Goal: Transaction & Acquisition: Obtain resource

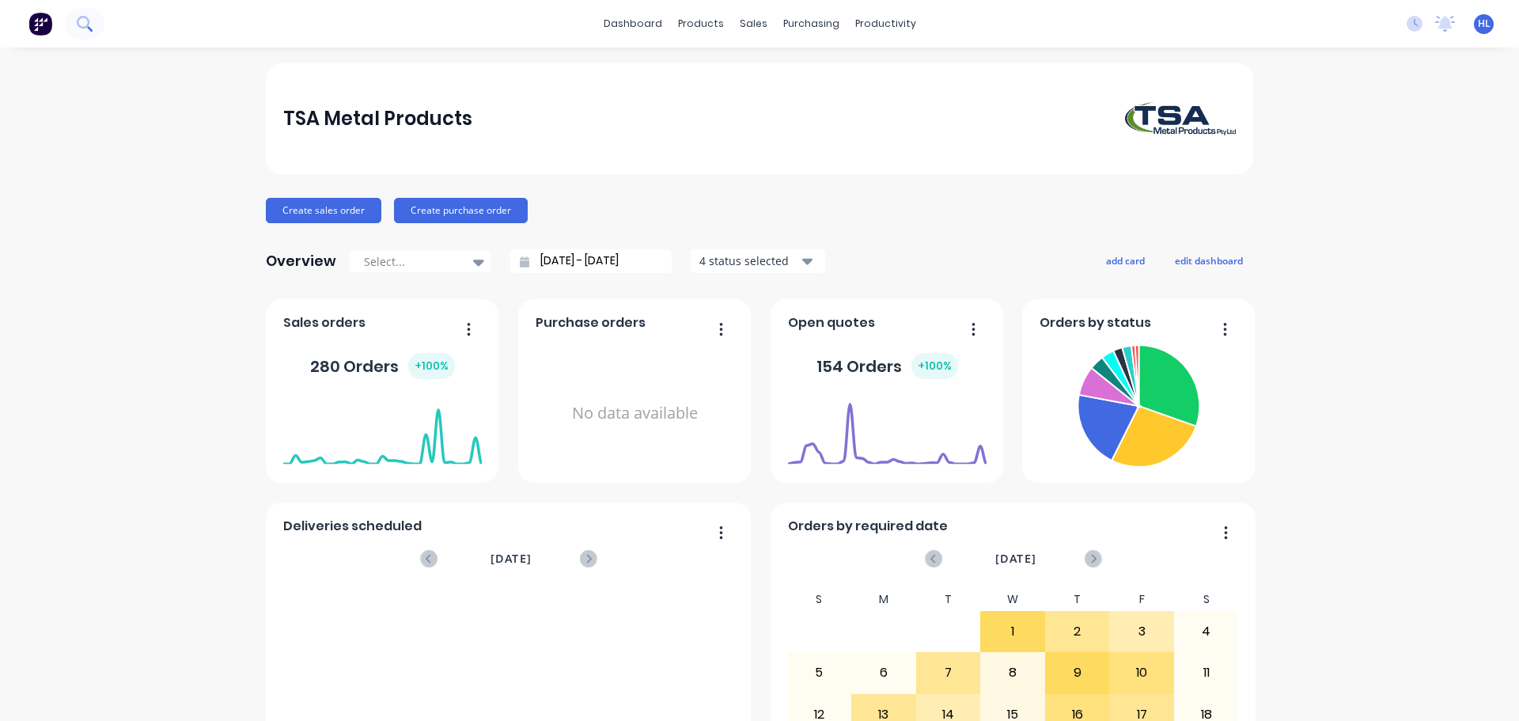
click at [81, 26] on icon at bounding box center [84, 23] width 15 height 15
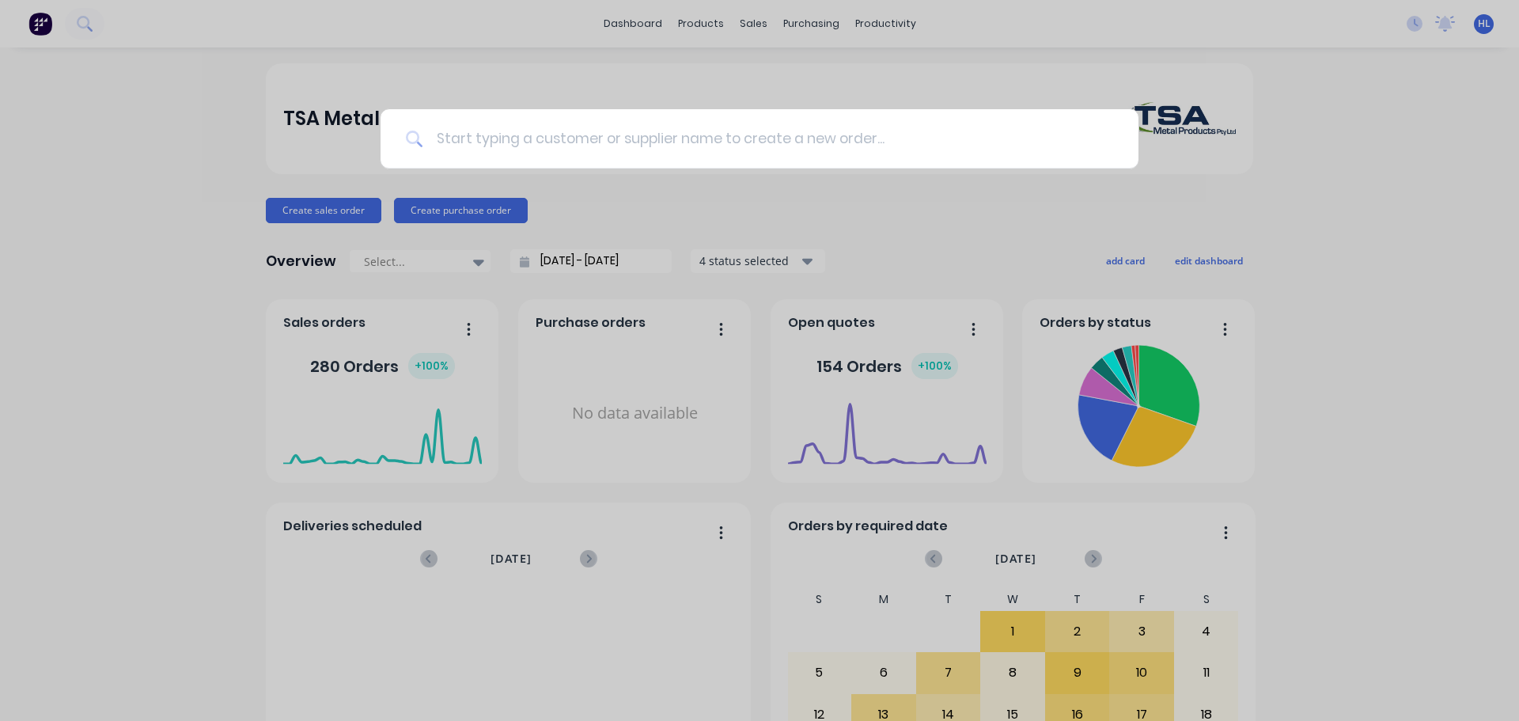
click at [611, 144] on input at bounding box center [768, 138] width 690 height 59
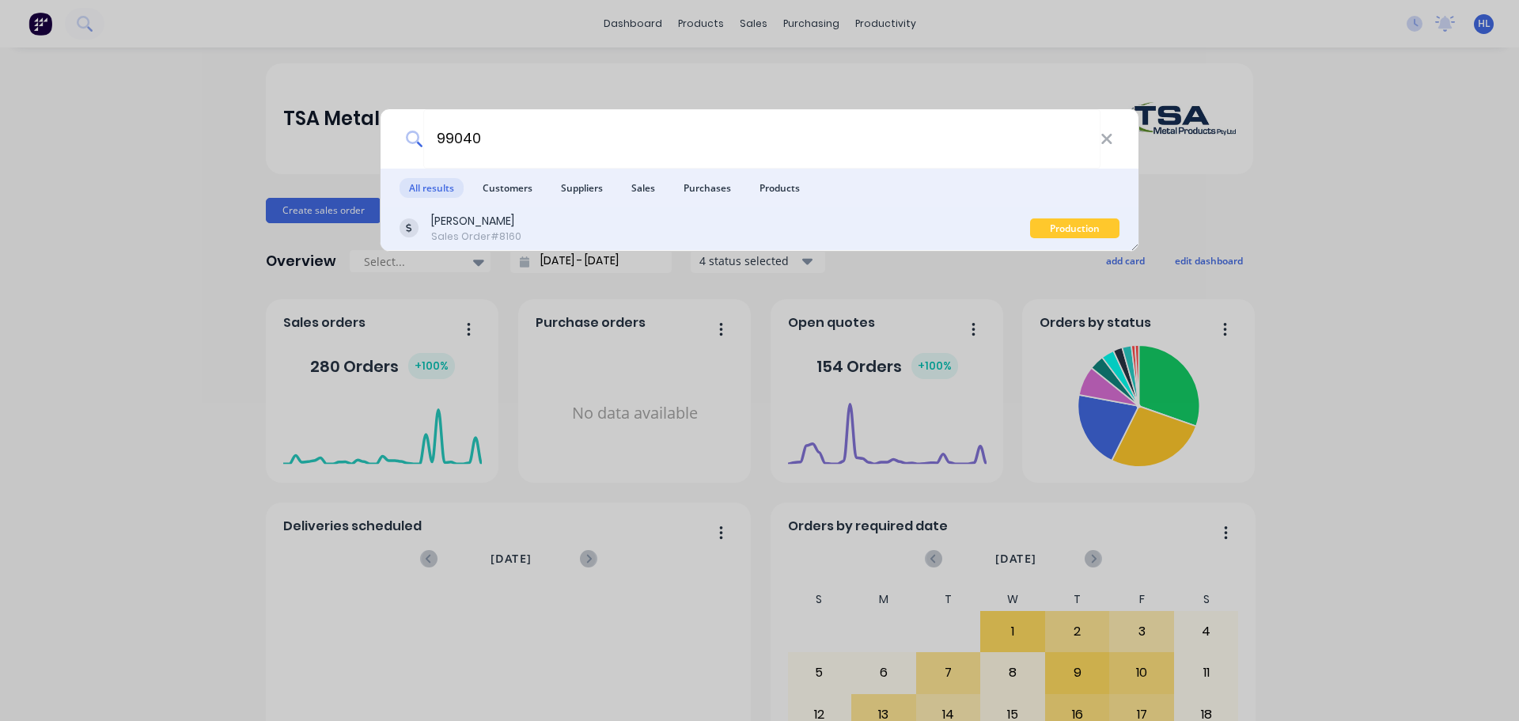
type input "99040"
click at [493, 226] on div "[PERSON_NAME]" at bounding box center [476, 221] width 90 height 17
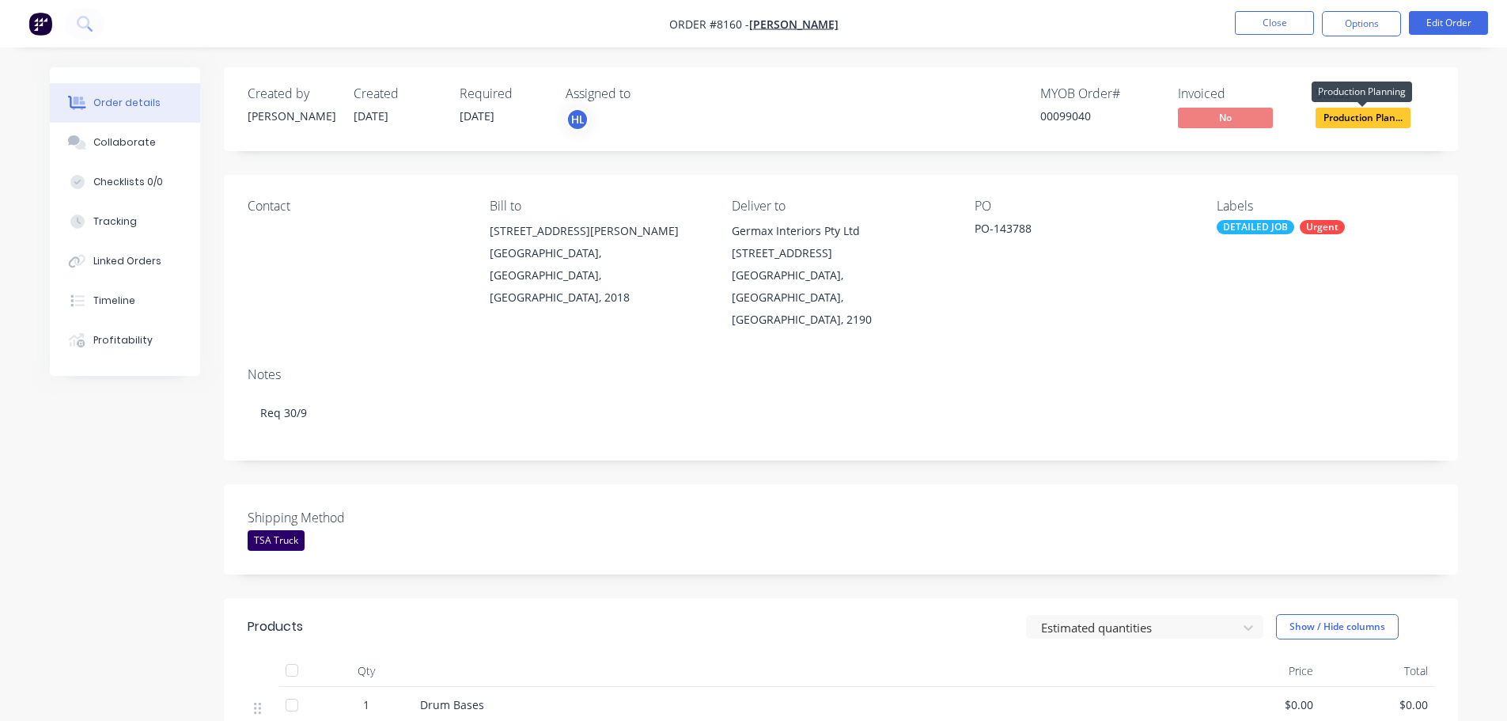
click at [1360, 115] on span "Production Plan..." at bounding box center [1362, 118] width 95 height 20
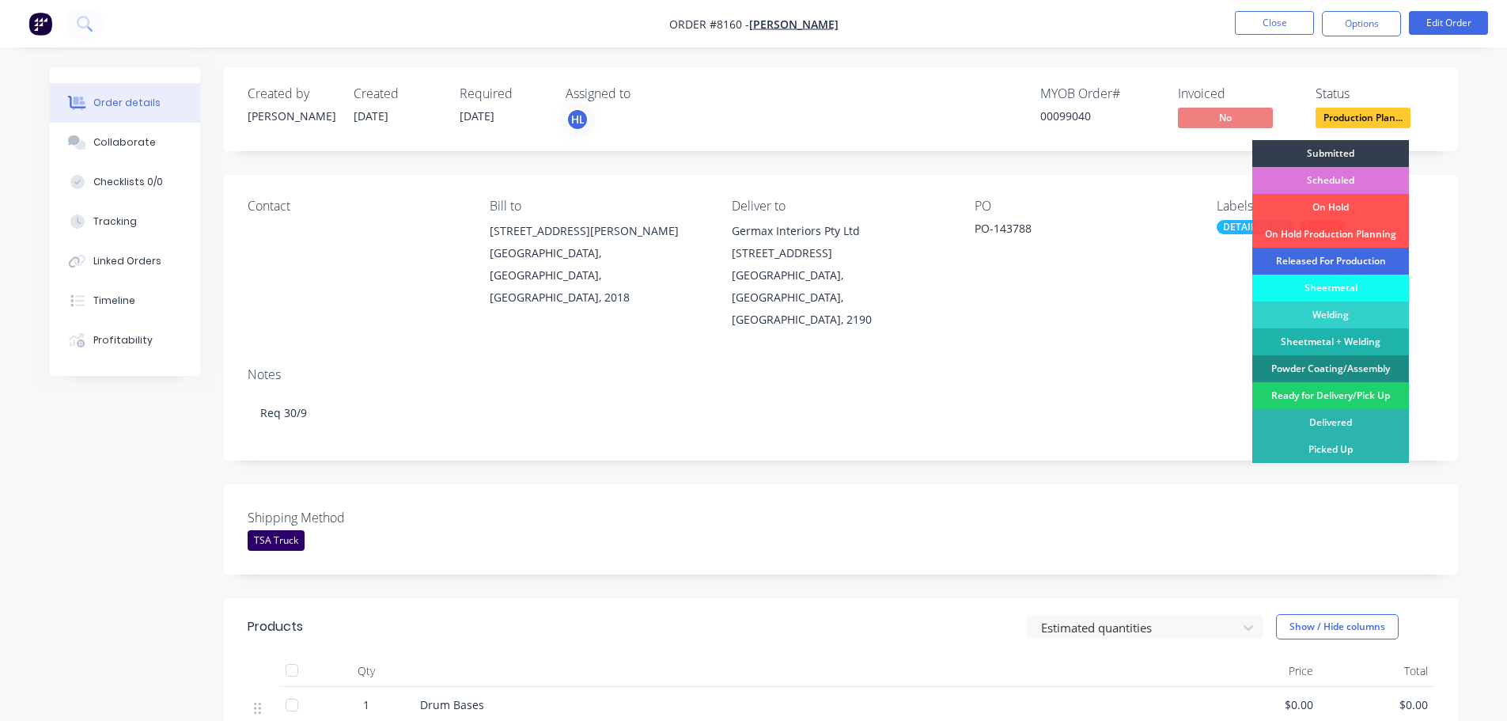
click at [1318, 260] on div "Released For Production" at bounding box center [1330, 261] width 157 height 27
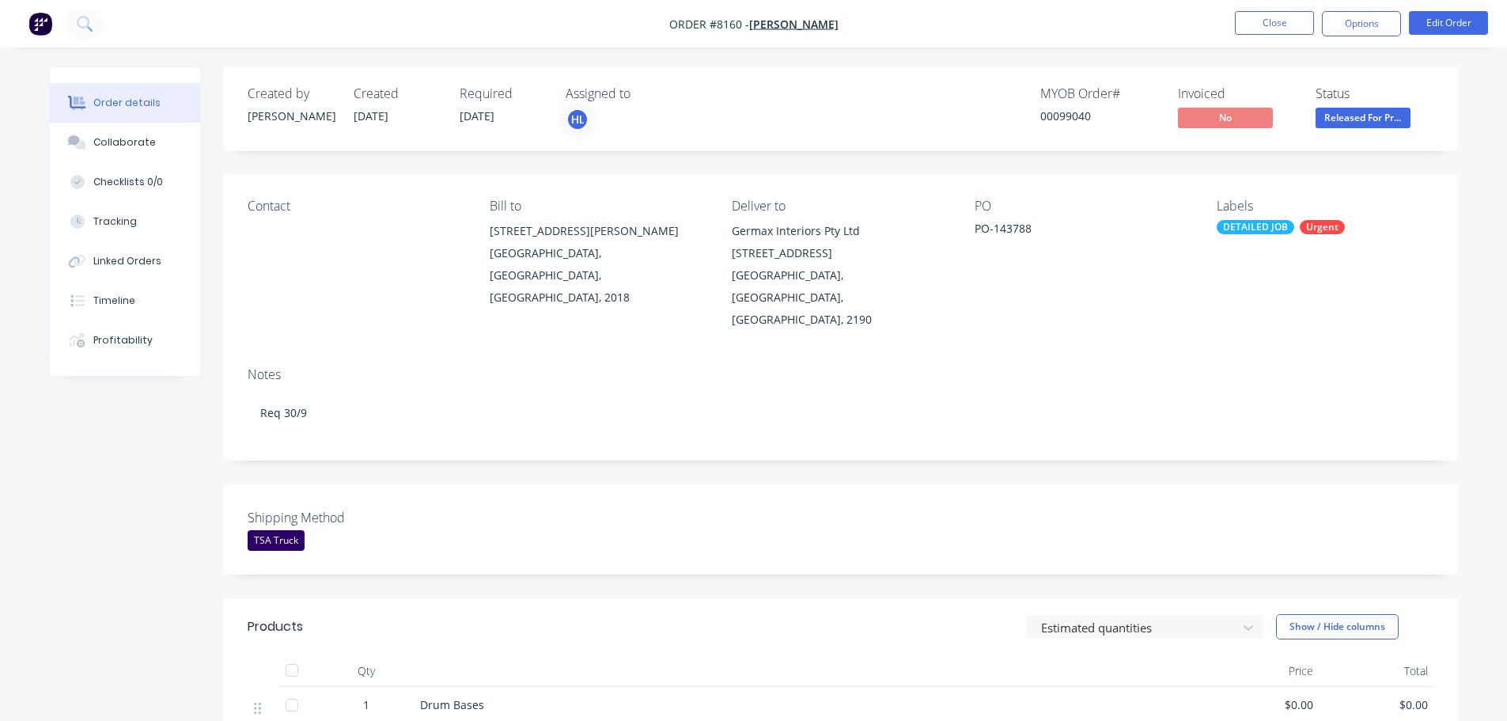
click at [37, 23] on img "button" at bounding box center [40, 24] width 24 height 24
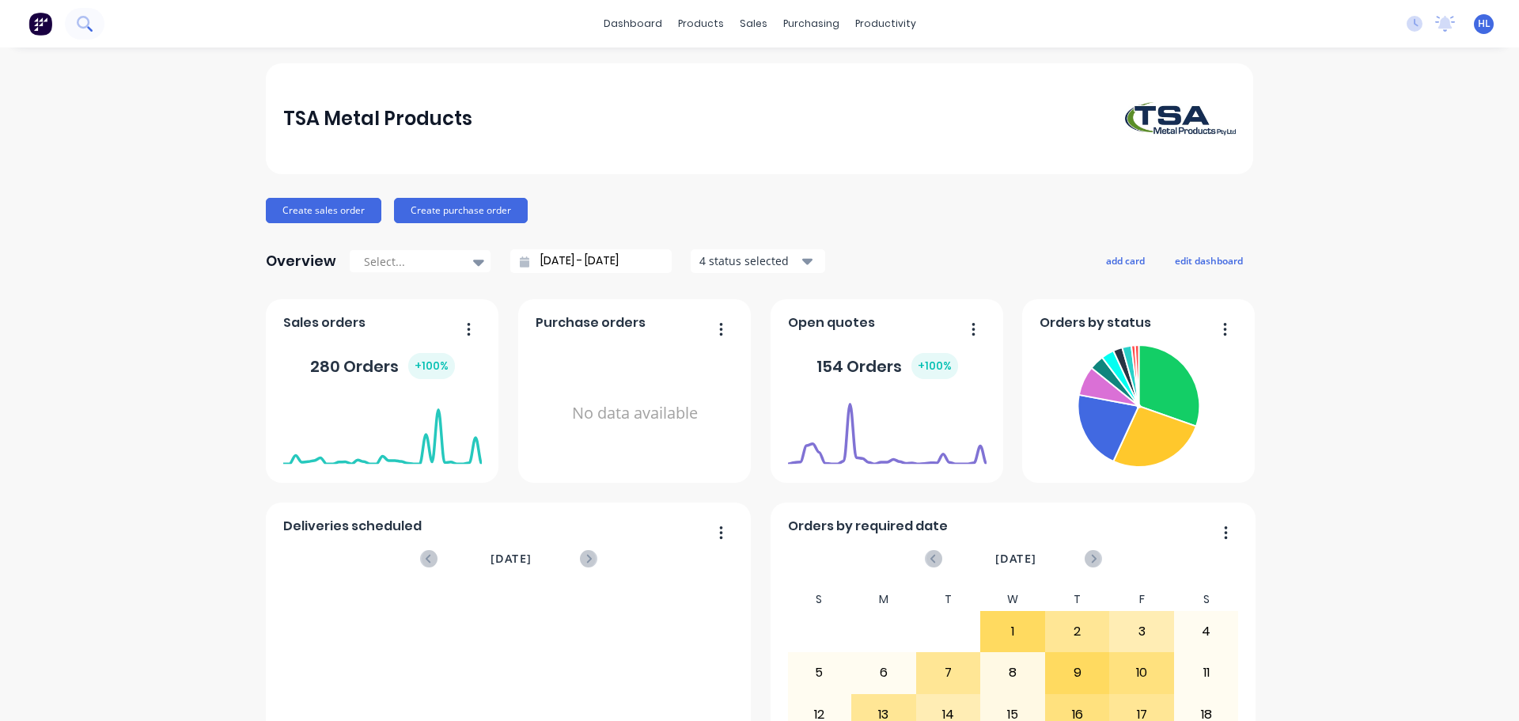
click at [88, 14] on button at bounding box center [85, 24] width 40 height 32
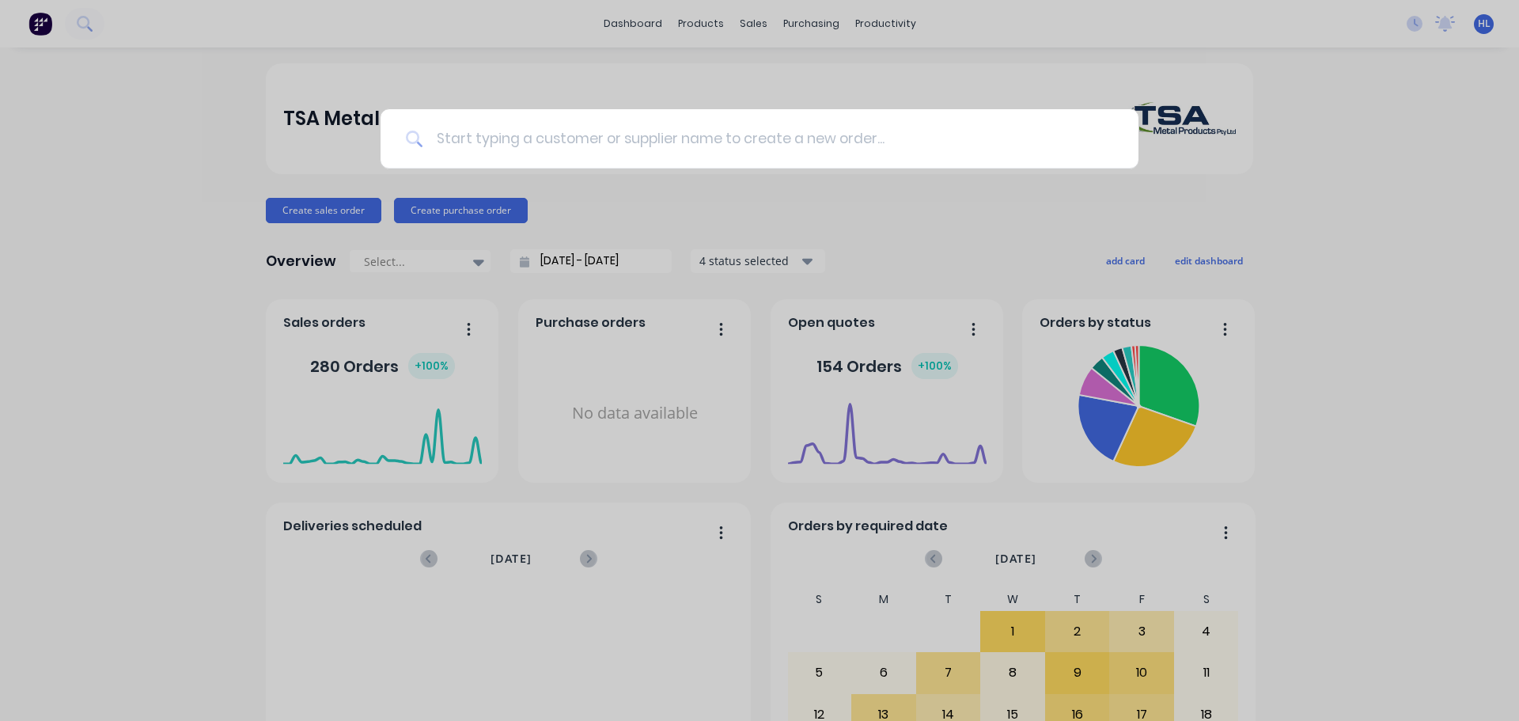
click at [522, 147] on input at bounding box center [768, 138] width 690 height 59
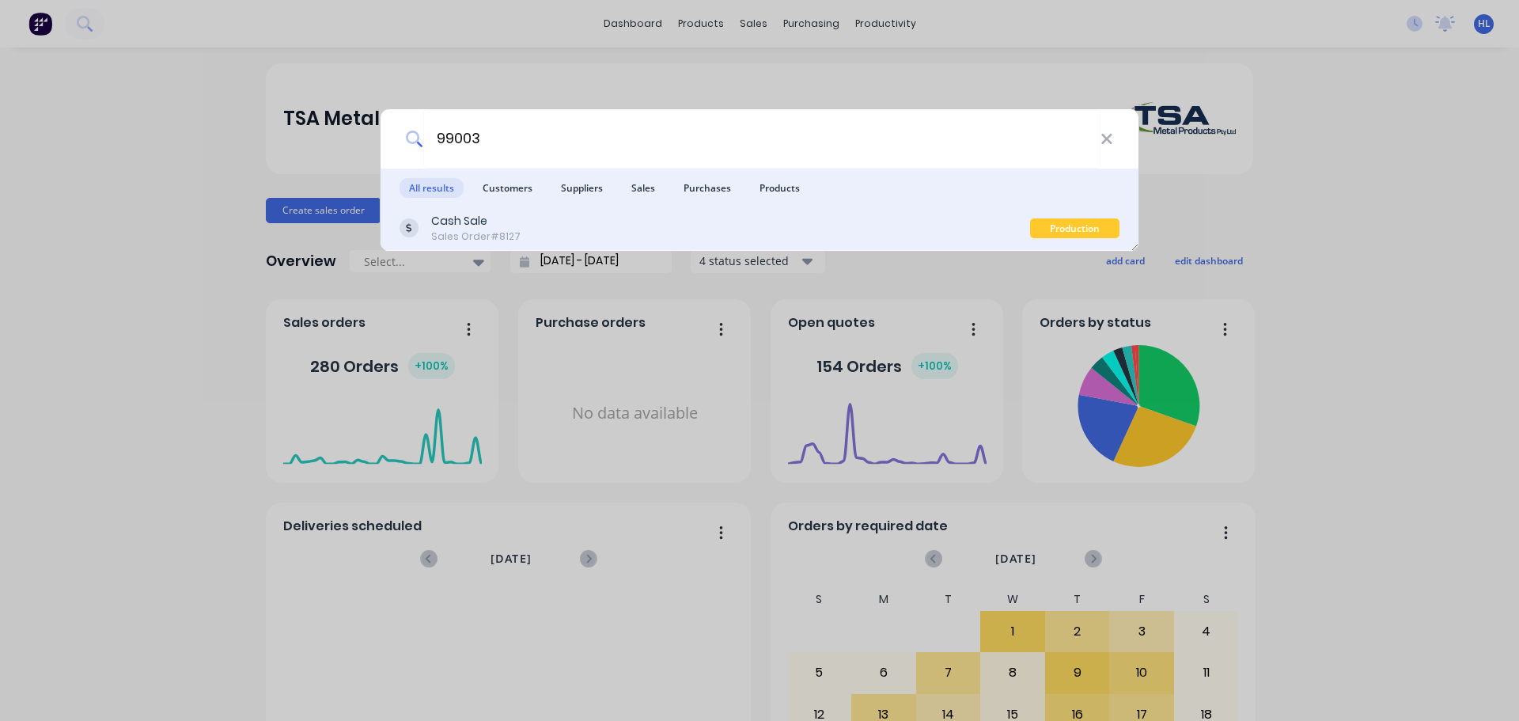
type input "99003"
click at [513, 228] on div "Cash Sale" at bounding box center [475, 221] width 89 height 17
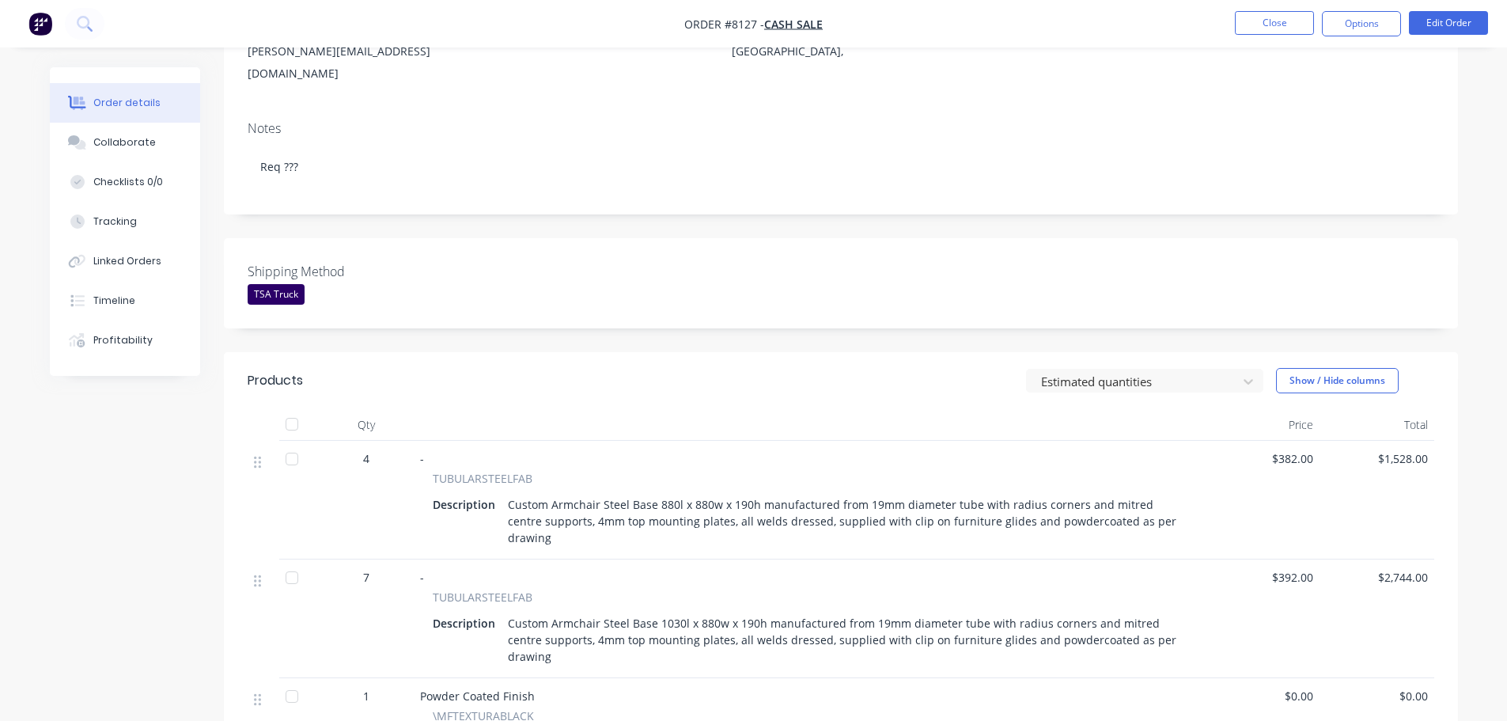
scroll to position [237, 0]
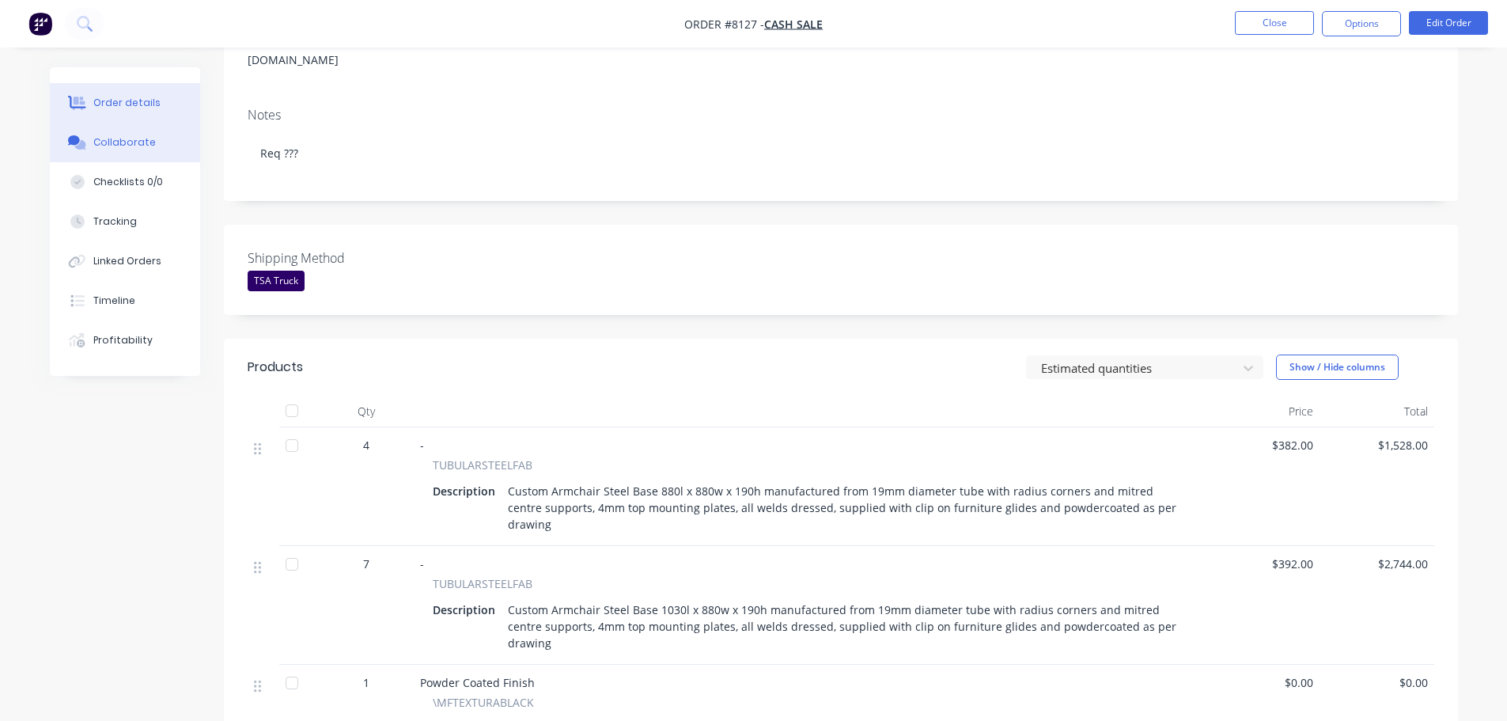
click at [115, 140] on div "Collaborate" at bounding box center [124, 142] width 62 height 14
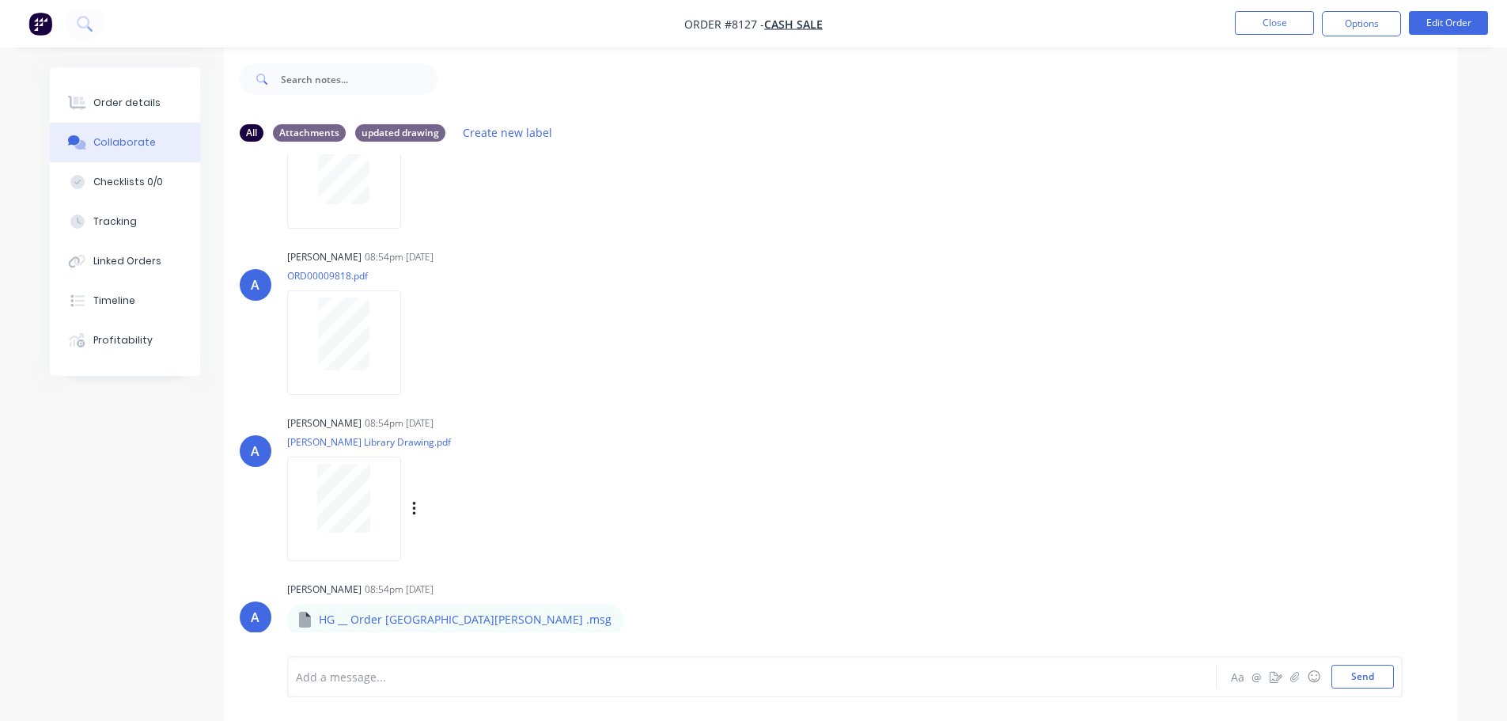
scroll to position [24, 0]
click at [706, 501] on div "[PERSON_NAME] 08:54pm [DATE] [PERSON_NAME] Library Drawing.pdf Labels Download" at bounding box center [534, 478] width 494 height 142
click at [618, 616] on icon "button" at bounding box center [619, 623] width 3 height 14
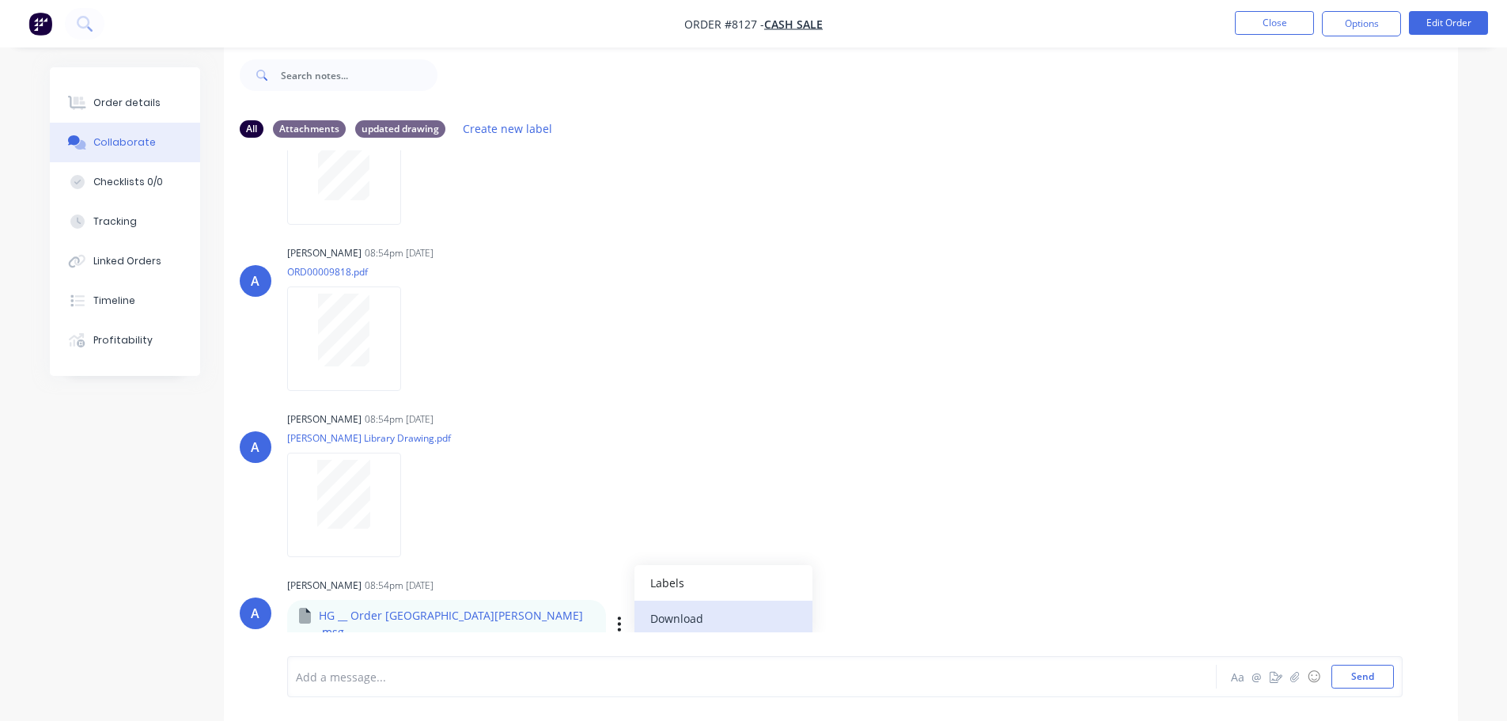
click at [634, 612] on button "Download" at bounding box center [723, 618] width 178 height 36
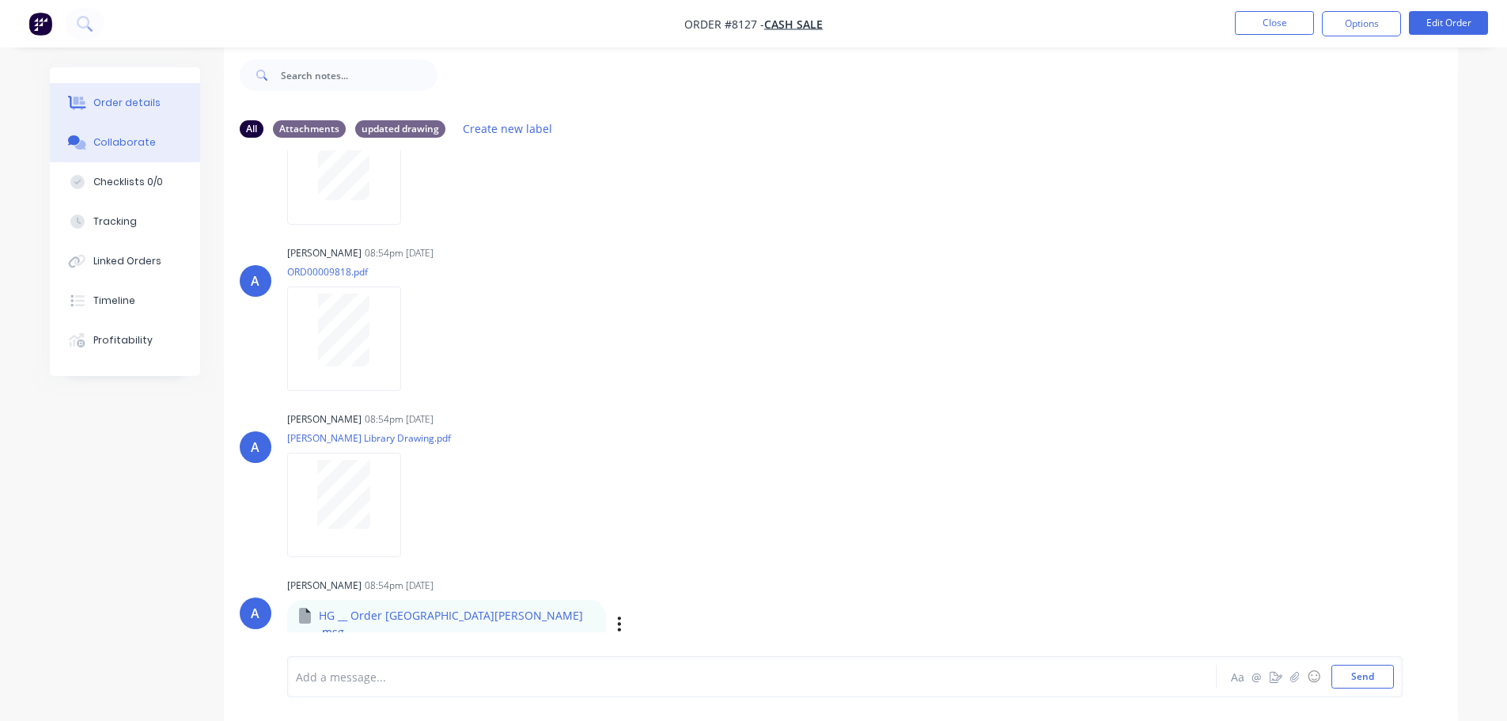
click at [158, 100] on button "Order details" at bounding box center [125, 103] width 150 height 40
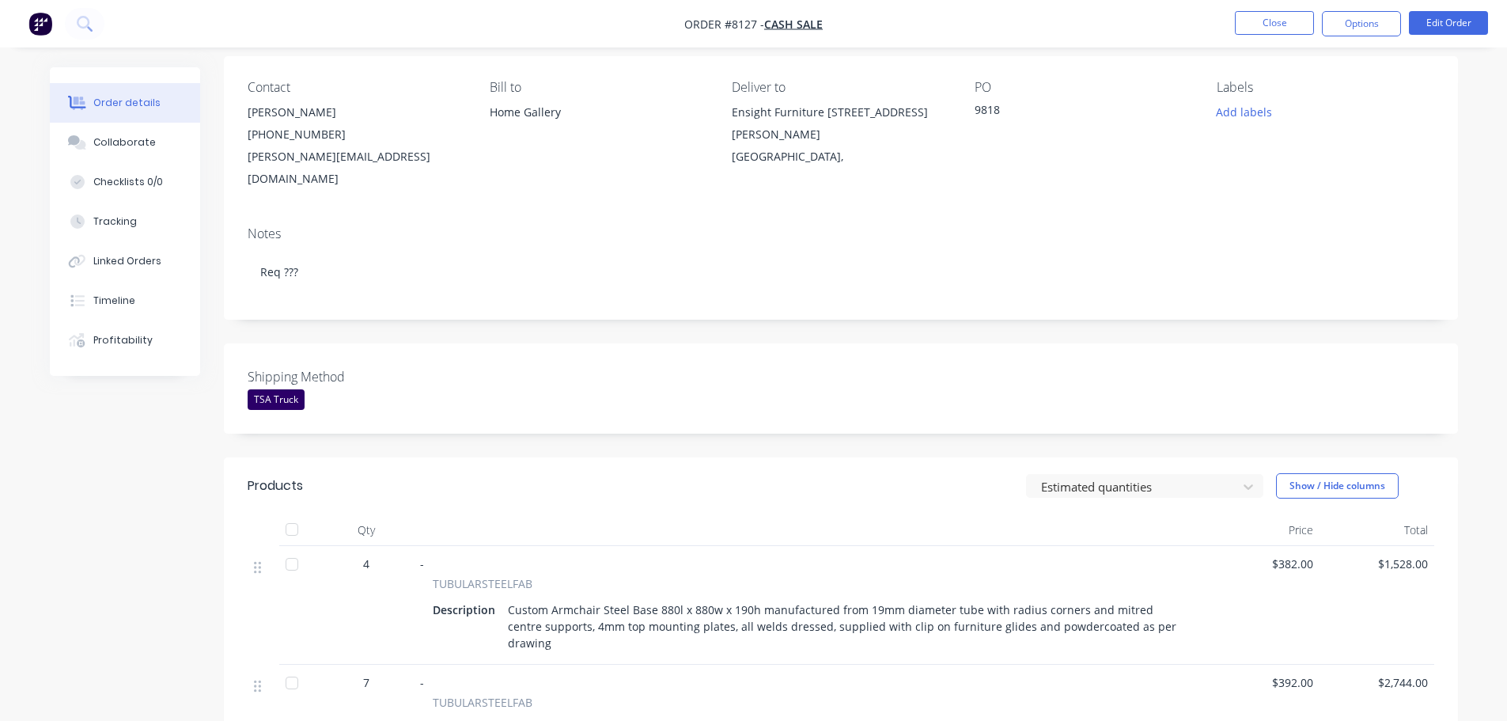
scroll to position [158, 0]
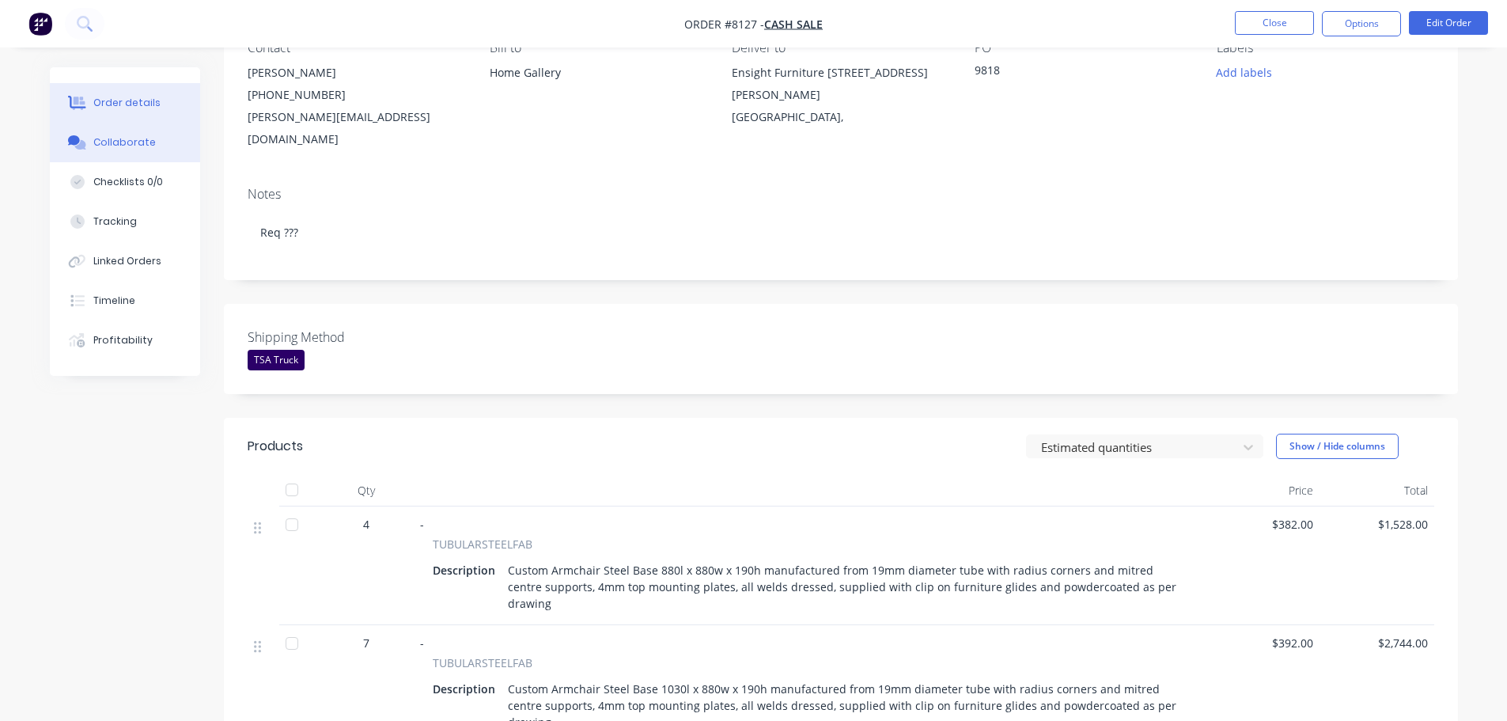
click at [134, 143] on div "Collaborate" at bounding box center [124, 142] width 62 height 14
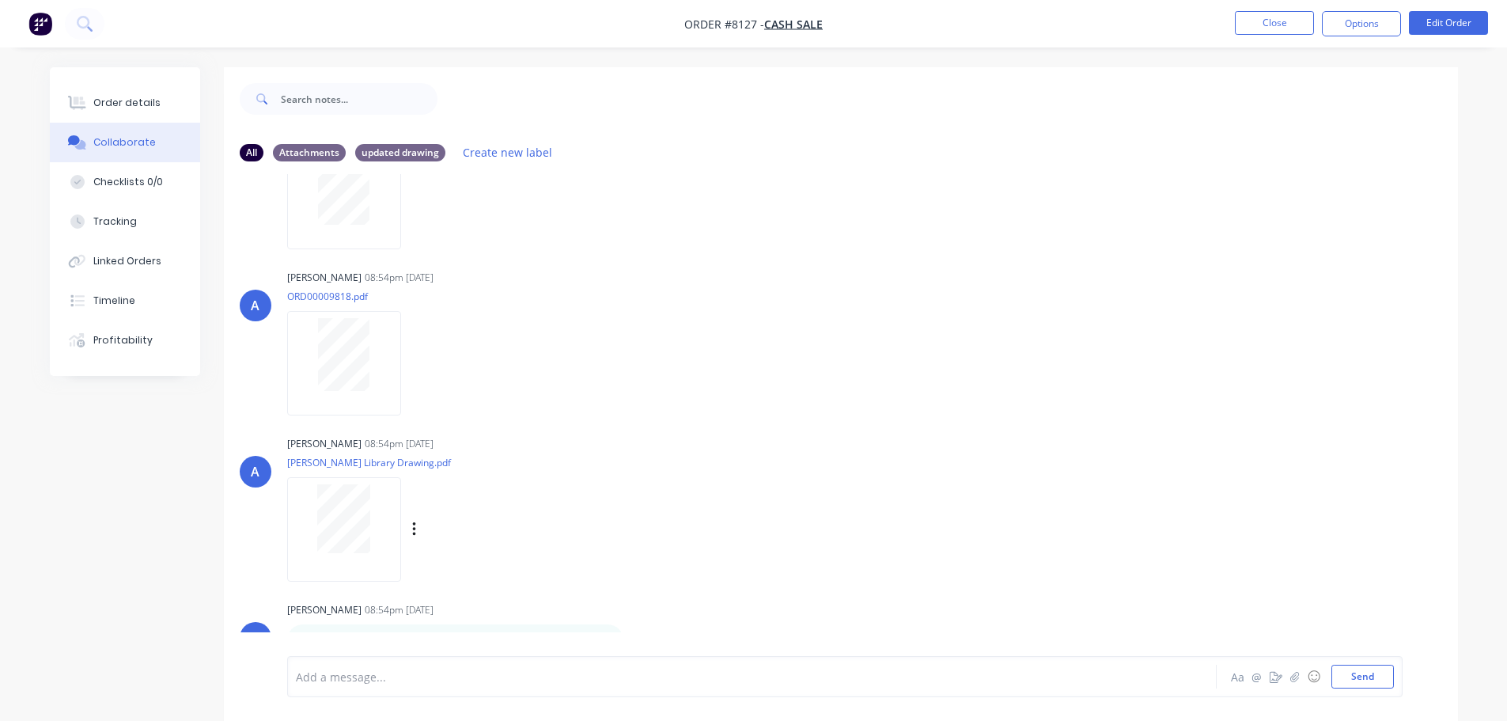
scroll to position [99, 0]
click at [417, 530] on button "button" at bounding box center [414, 528] width 6 height 23
click at [456, 559] on button "Download" at bounding box center [518, 571] width 178 height 36
